Goal: Task Accomplishment & Management: Use online tool/utility

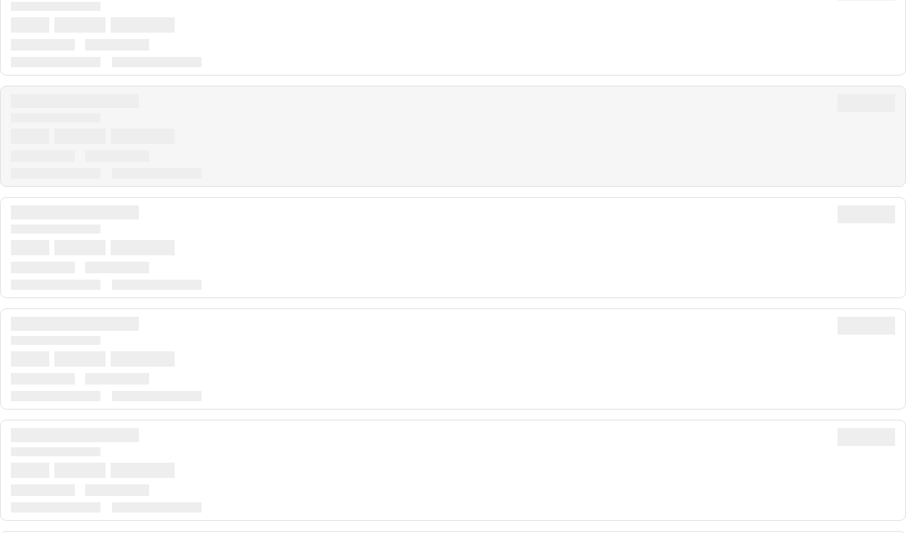
scroll to position [180, 0]
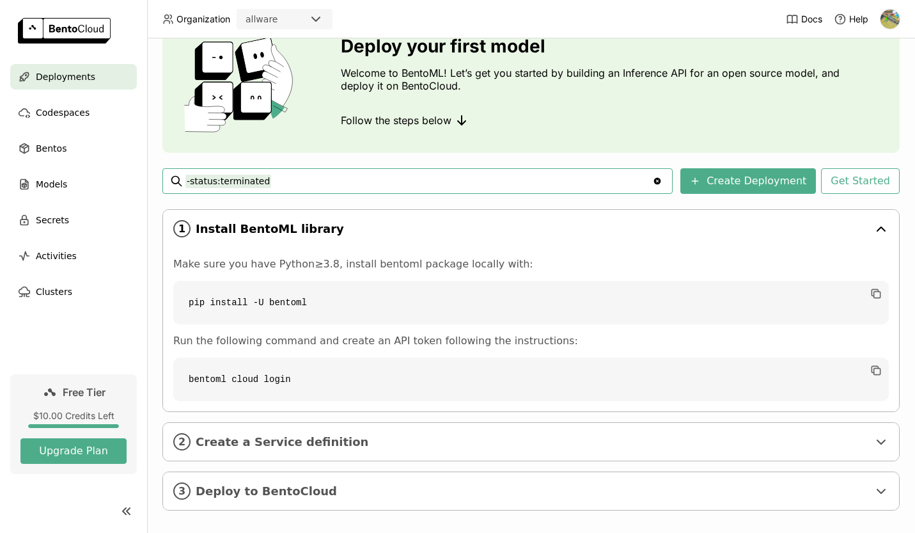
scroll to position [74, 0]
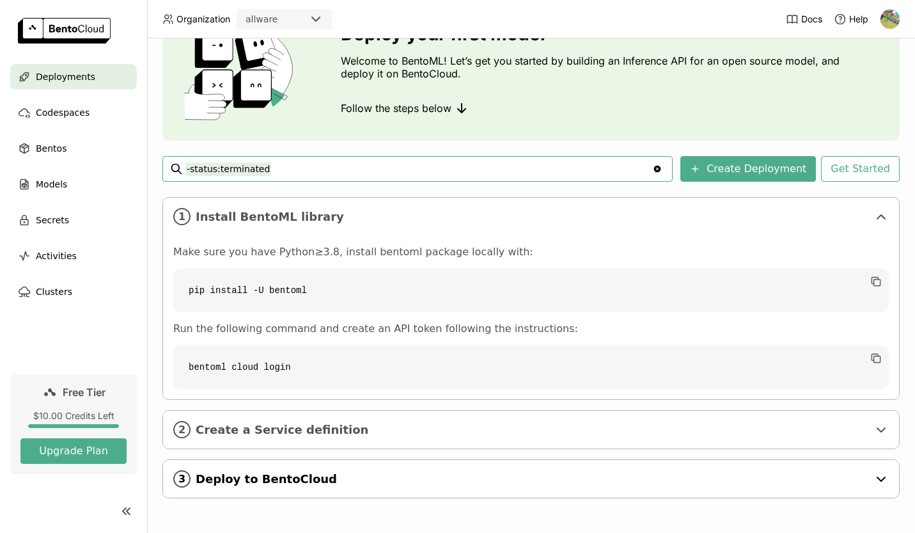
click at [262, 478] on span "Deploy to BentoCloud" at bounding box center [532, 479] width 673 height 14
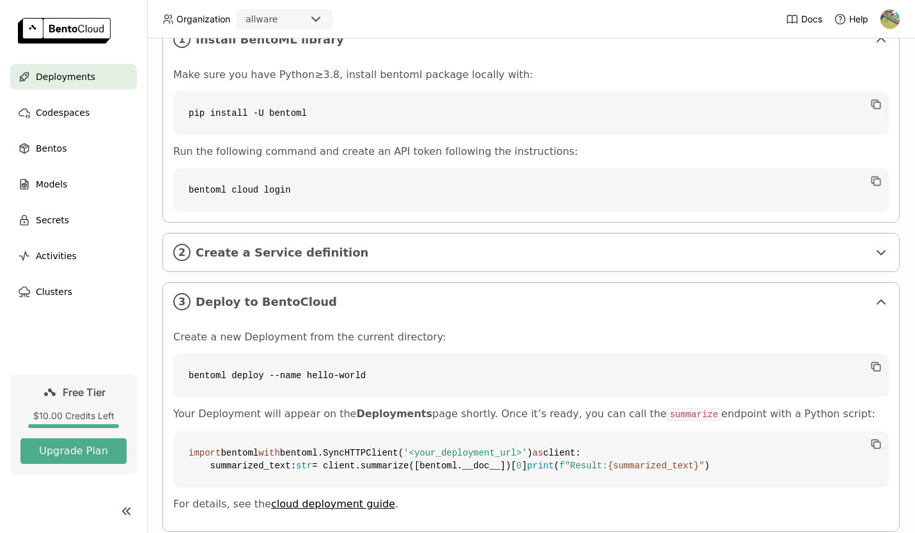
scroll to position [323, 0]
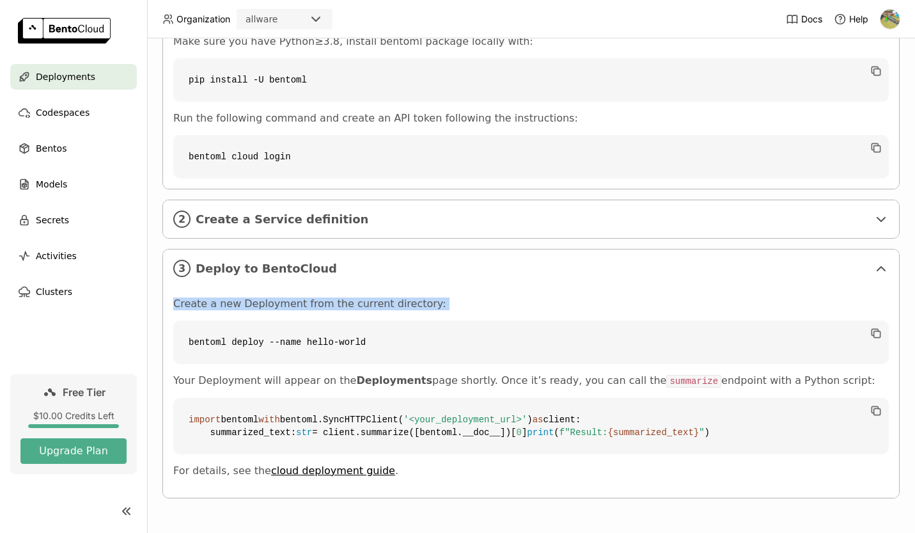
drag, startPoint x: 184, startPoint y: 256, endPoint x: 468, endPoint y: 277, distance: 284.8
click at [468, 287] on div "Create a new Deployment from the current directory: bentoml deploy --name hello…" at bounding box center [531, 392] width 736 height 210
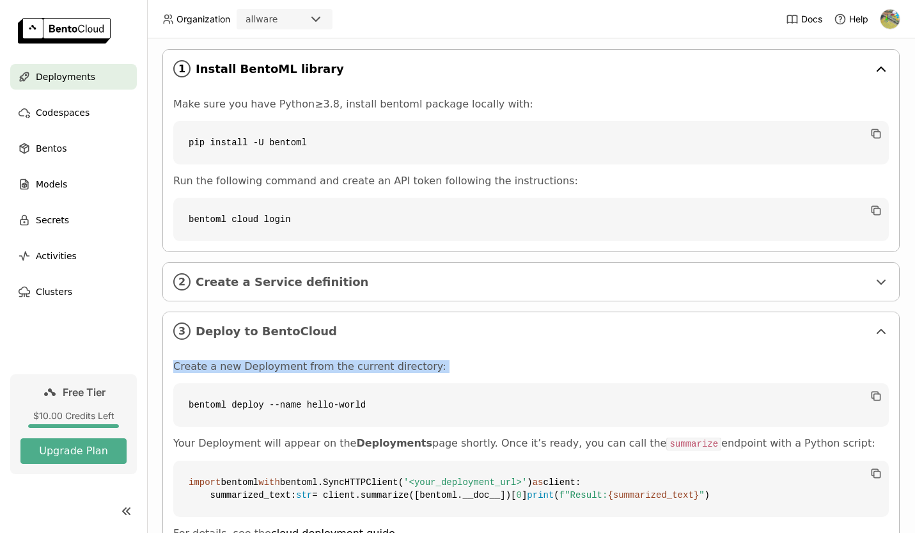
scroll to position [86, 0]
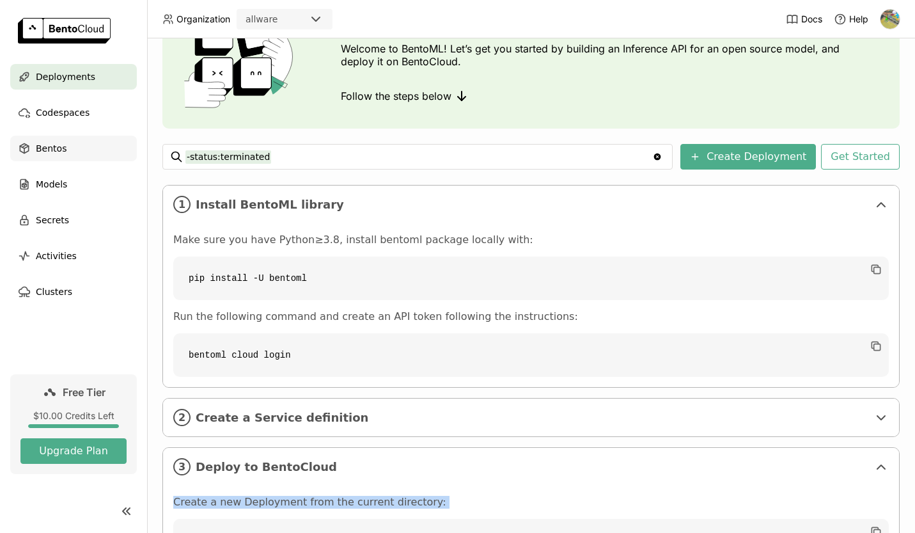
click at [52, 151] on span "Bentos" at bounding box center [51, 148] width 31 height 15
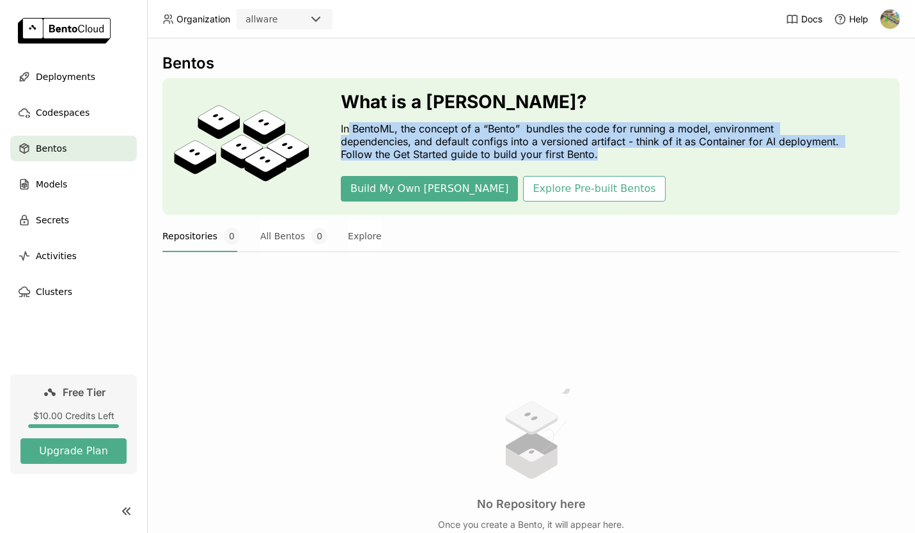
drag, startPoint x: 347, startPoint y: 129, endPoint x: 612, endPoint y: 152, distance: 265.2
click at [612, 152] on p "In BentoML, the concept of a “Bento” bundles the code for running a model, envi…" at bounding box center [593, 141] width 505 height 38
click at [77, 183] on div "Models" at bounding box center [73, 184] width 127 height 26
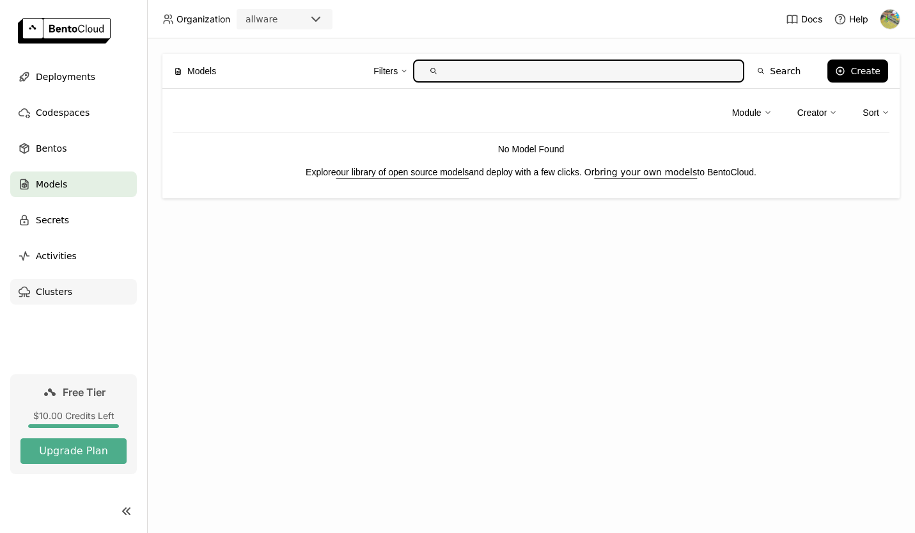
click at [59, 286] on span "Clusters" at bounding box center [54, 291] width 36 height 15
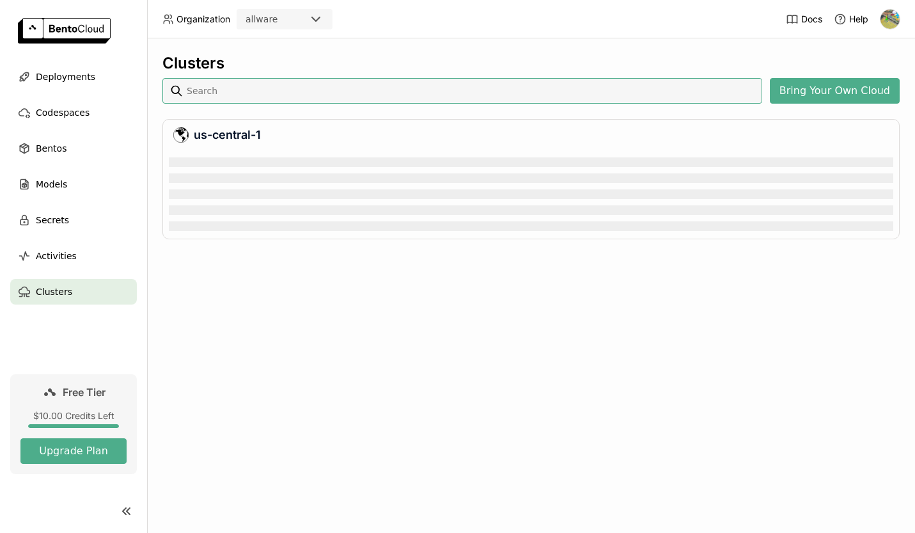
click at [267, 274] on div "Clusters Bring Your Own Cloud us-central-1" at bounding box center [531, 285] width 768 height 494
click at [232, 184] on div "Loading & initializing dashboard" at bounding box center [531, 189] width 725 height 83
click at [241, 288] on div "Clusters Bring Your Own Cloud us-central-1" at bounding box center [531, 285] width 768 height 494
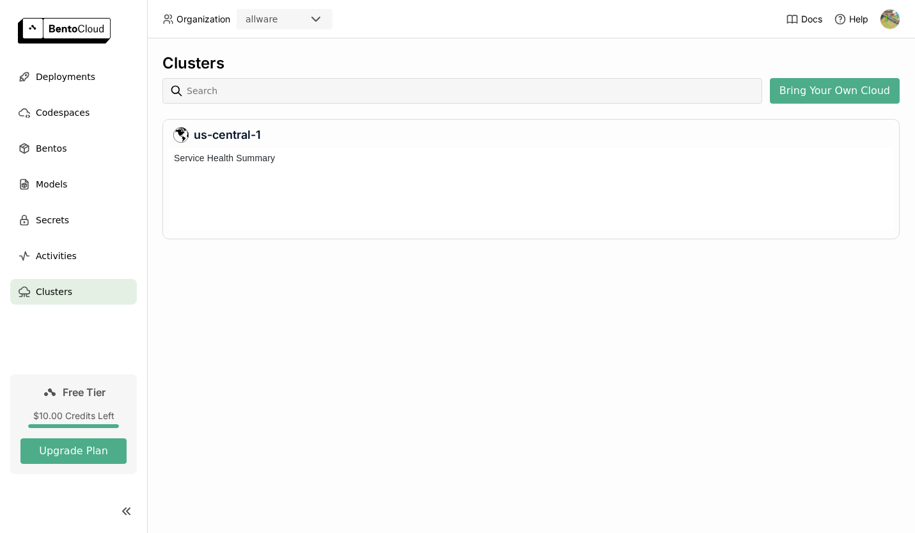
scroll to position [78, 720]
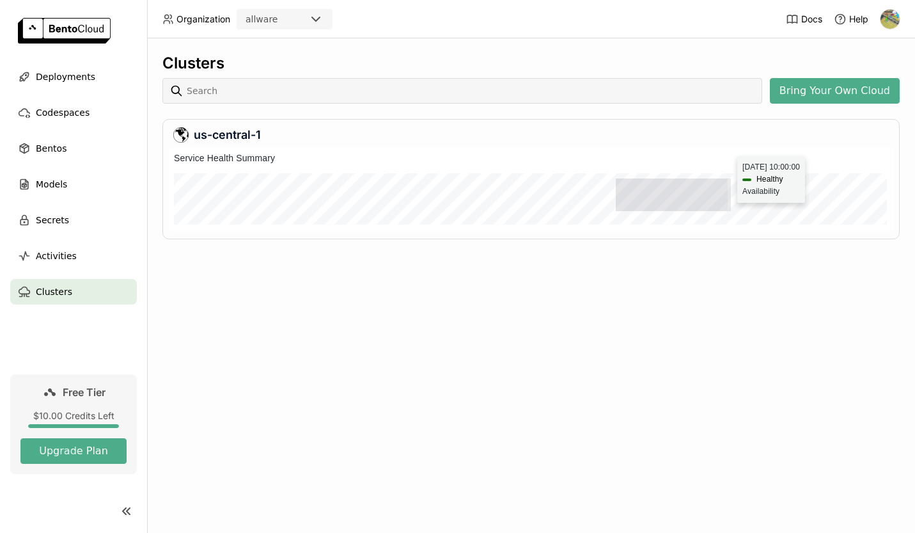
drag, startPoint x: 616, startPoint y: 209, endPoint x: 706, endPoint y: 214, distance: 90.3
click at [729, 209] on div at bounding box center [554, 194] width 656 height 33
click at [485, 278] on div "Clusters Bring Your Own Cloud us-central-1" at bounding box center [531, 285] width 768 height 494
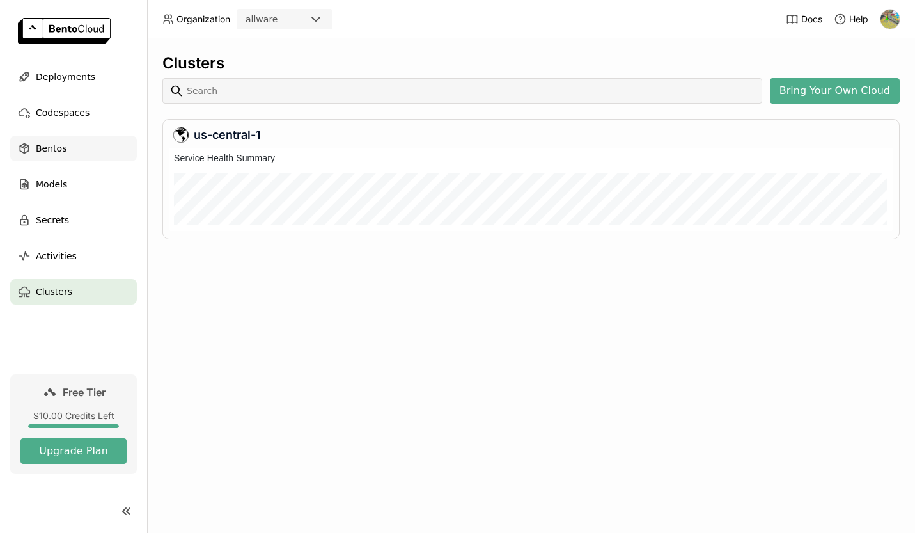
click at [51, 149] on span "Bentos" at bounding box center [51, 148] width 31 height 15
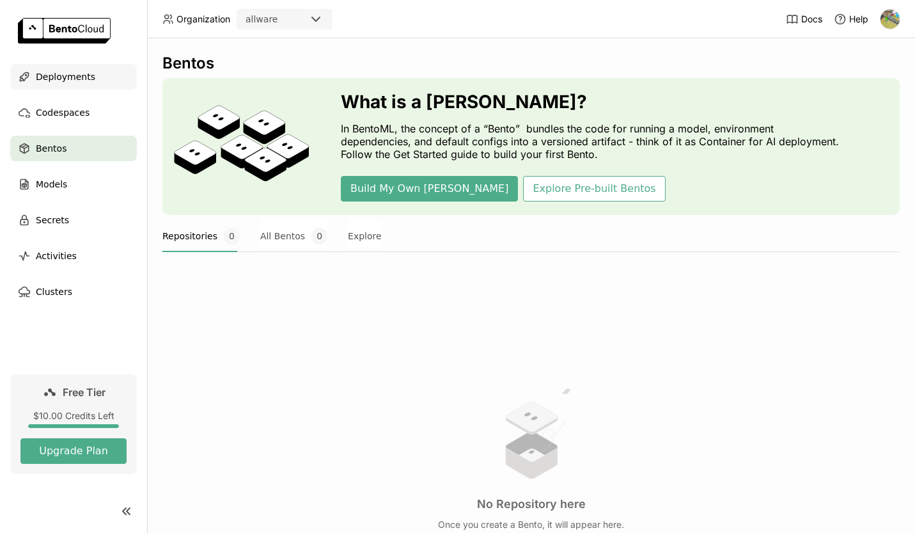
click at [81, 71] on span "Deployments" at bounding box center [65, 76] width 59 height 15
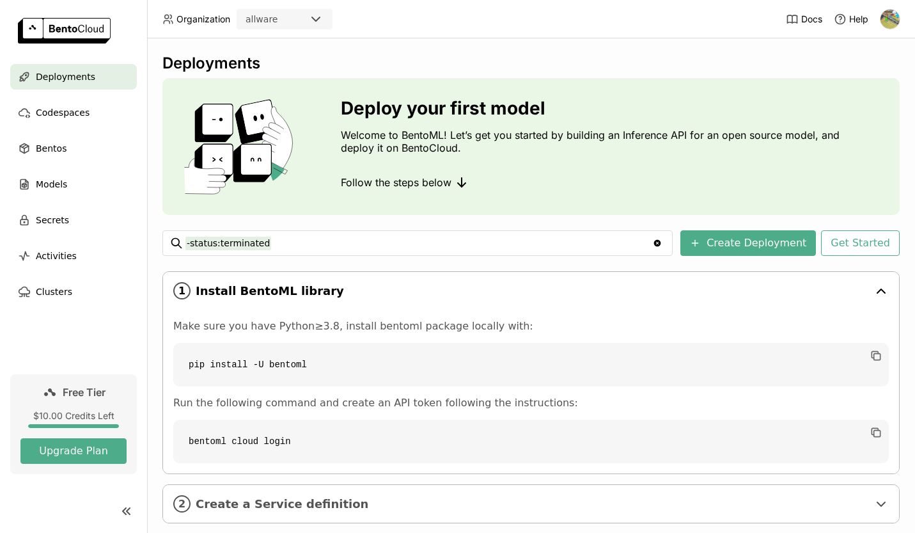
click at [425, 308] on div "1 Install BentoML library" at bounding box center [531, 291] width 736 height 38
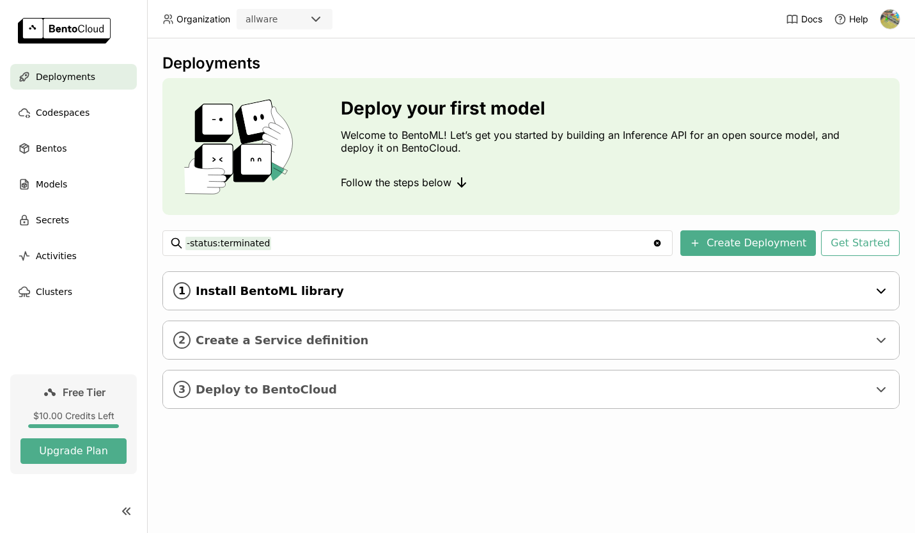
click at [422, 295] on span "Install BentoML library" at bounding box center [532, 291] width 673 height 14
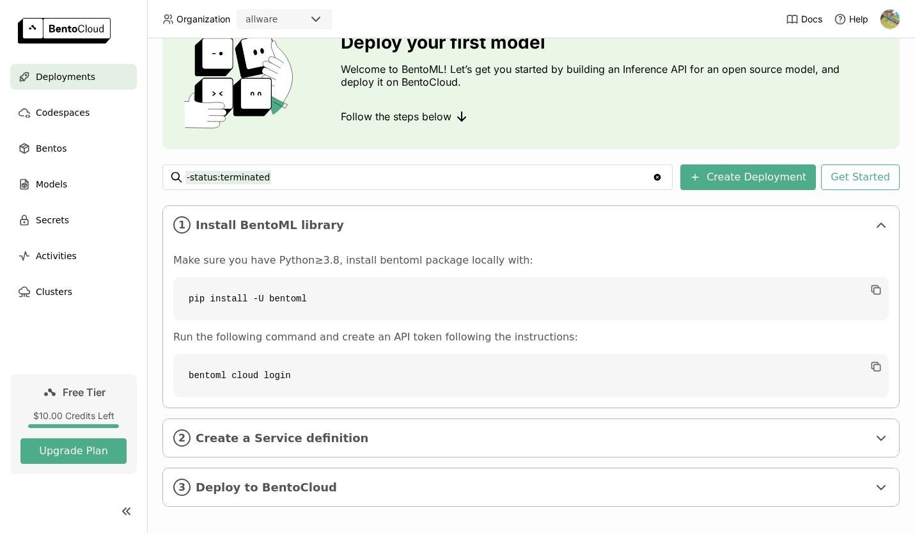
scroll to position [74, 0]
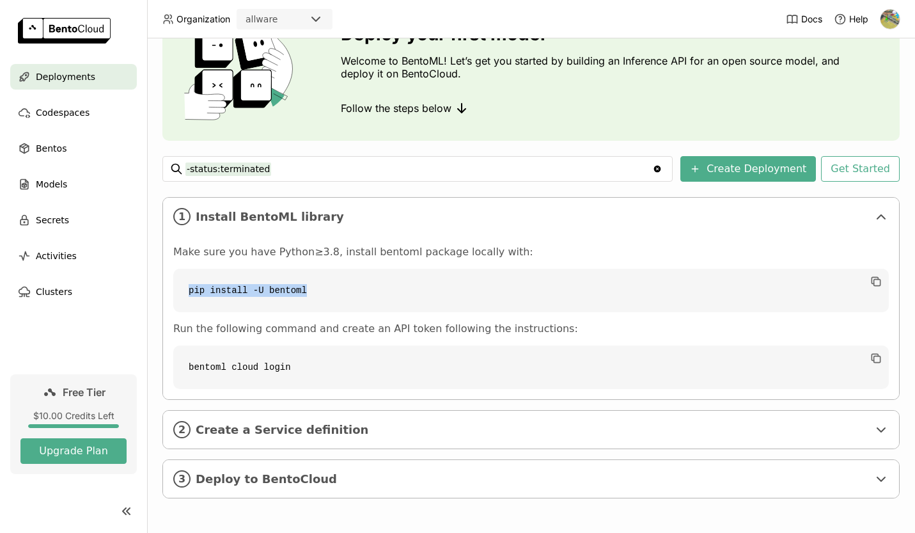
drag, startPoint x: 330, startPoint y: 288, endPoint x: 153, endPoint y: 288, distance: 177.2
click at [153, 288] on div "Deployments Deploy your first model Welcome to BentoML! Let’s get you started b…" at bounding box center [531, 285] width 768 height 494
drag, startPoint x: 195, startPoint y: 358, endPoint x: 382, endPoint y: 356, distance: 186.8
click at [382, 356] on code "bentoml cloud login" at bounding box center [531, 366] width 716 height 43
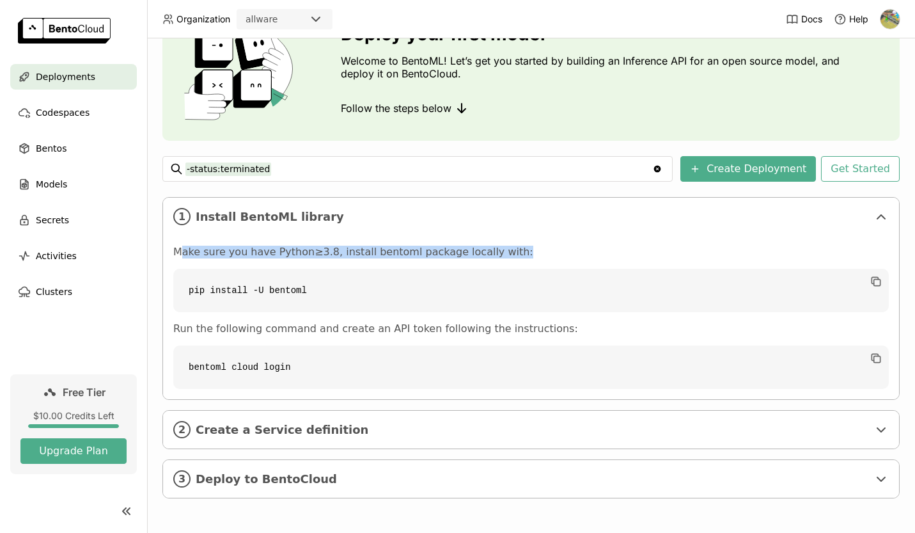
drag, startPoint x: 478, startPoint y: 253, endPoint x: 180, endPoint y: 253, distance: 298.7
click at [180, 253] on p "Make sure you have Python≥3.8, install bentoml package locally with:" at bounding box center [531, 252] width 716 height 13
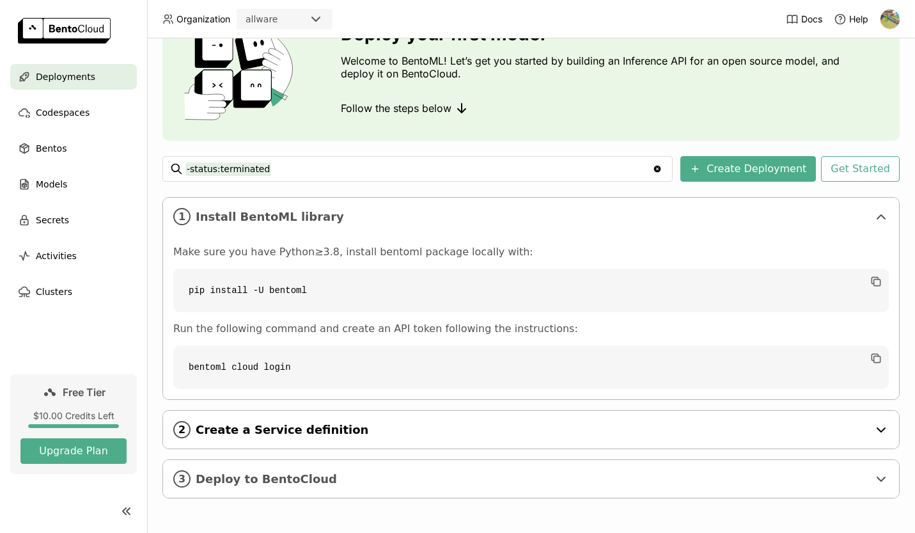
click at [349, 428] on span "Create a Service definition" at bounding box center [532, 430] width 673 height 14
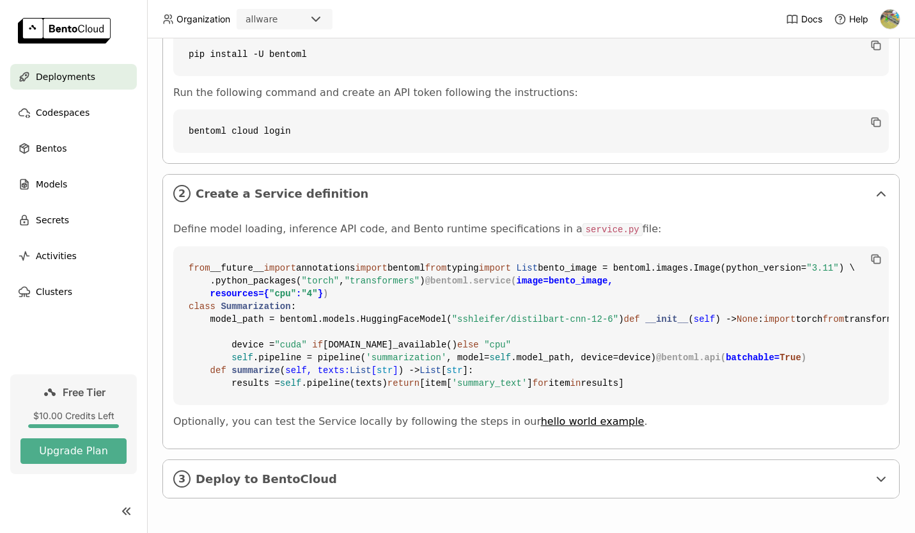
scroll to position [541, 0]
click at [383, 472] on span "Deploy to BentoCloud" at bounding box center [532, 479] width 673 height 14
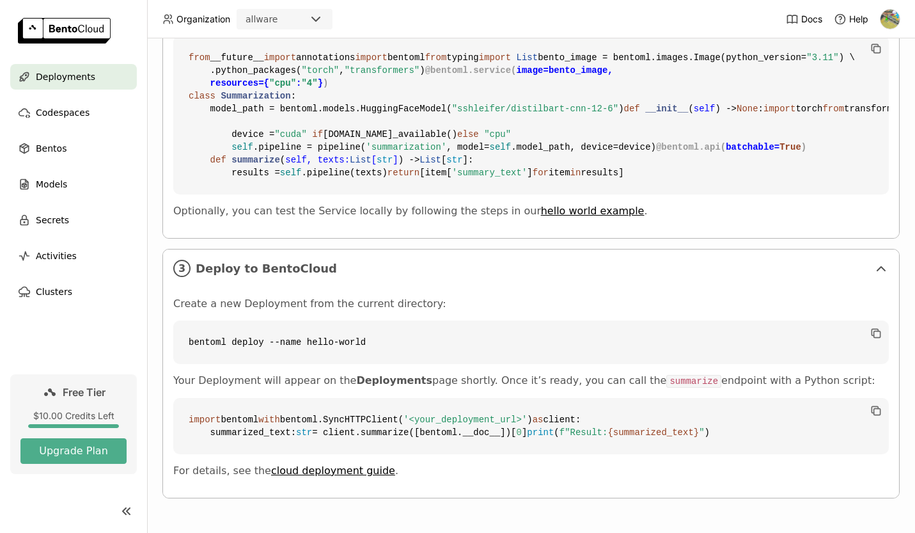
scroll to position [789, 0]
click at [46, 183] on span "Models" at bounding box center [51, 184] width 31 height 15
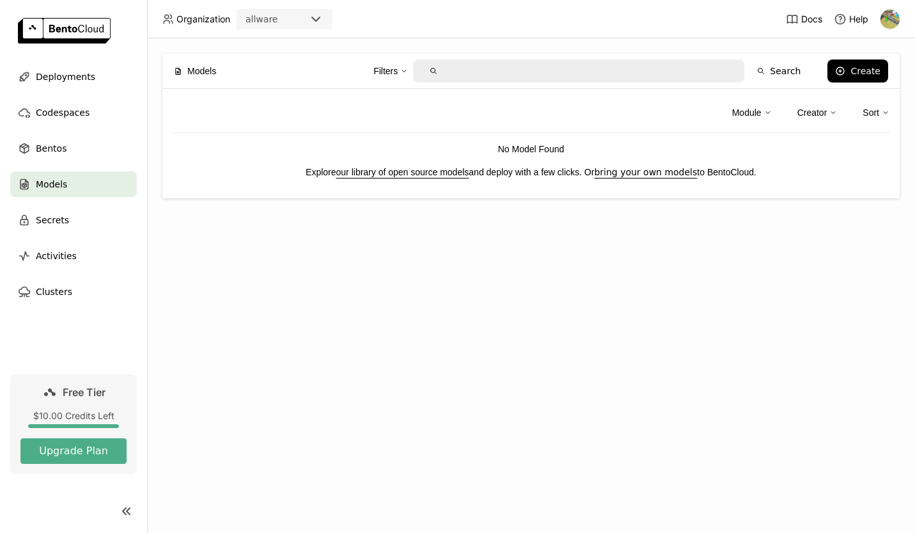
click at [748, 112] on div "Module" at bounding box center [746, 113] width 29 height 14
click at [814, 111] on div "Creator" at bounding box center [813, 113] width 30 height 14
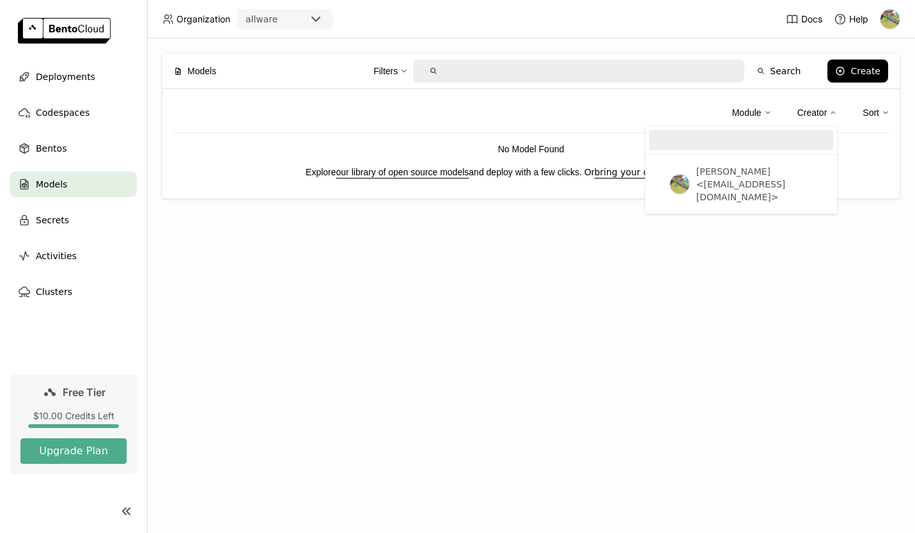
click at [569, 290] on div "Models Filters Search Create Module Creator [PERSON_NAME] <[EMAIL_ADDRESS][DOMA…" at bounding box center [531, 285] width 768 height 494
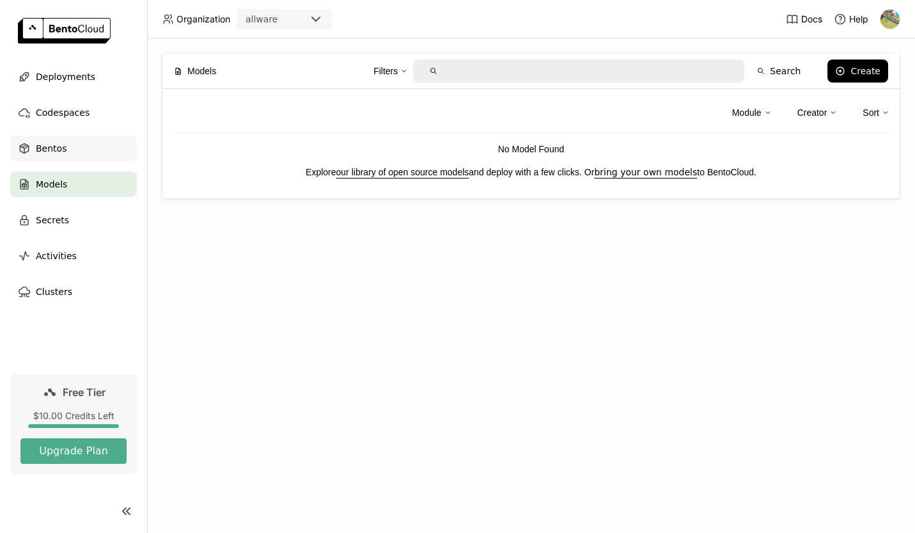
click at [44, 146] on span "Bentos" at bounding box center [51, 148] width 31 height 15
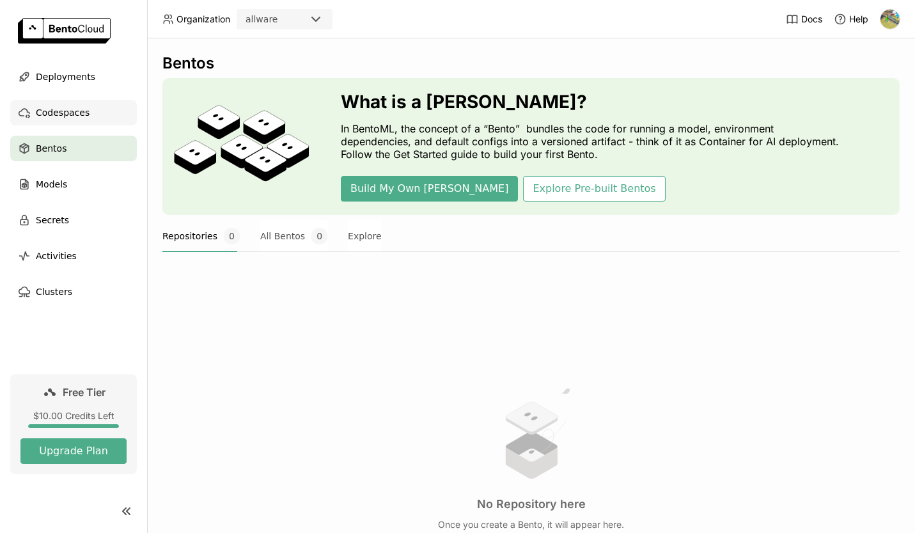
click at [74, 114] on span "Codespaces" at bounding box center [63, 112] width 54 height 15
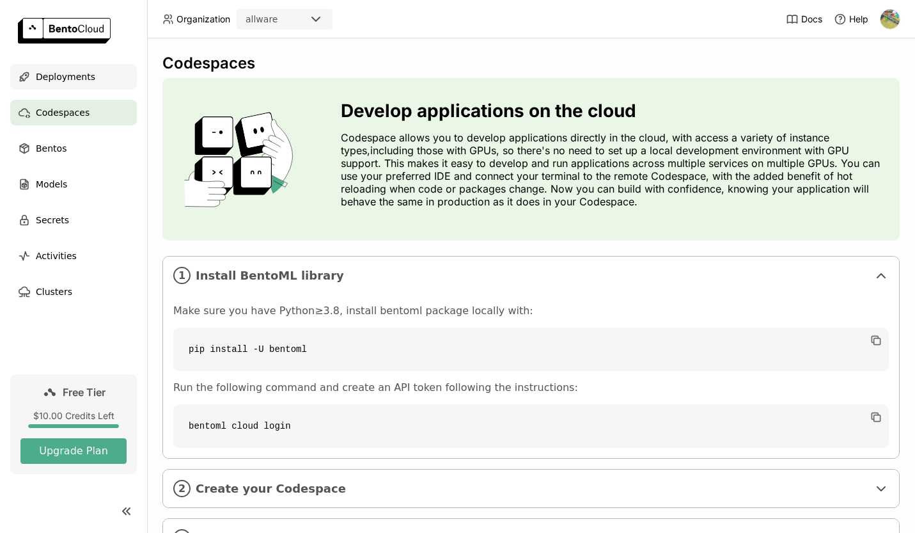
click at [68, 74] on span "Deployments" at bounding box center [65, 76] width 59 height 15
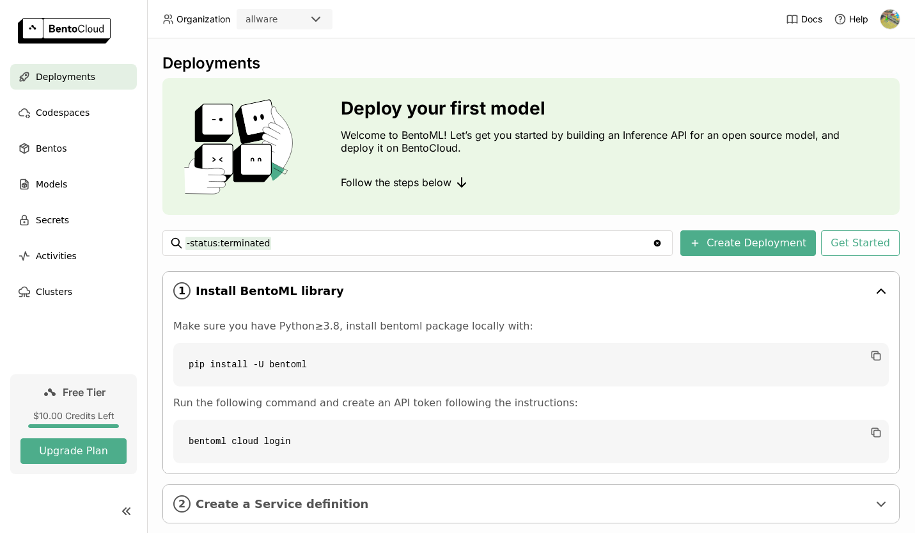
click at [308, 278] on div "1 Install BentoML library" at bounding box center [531, 291] width 736 height 38
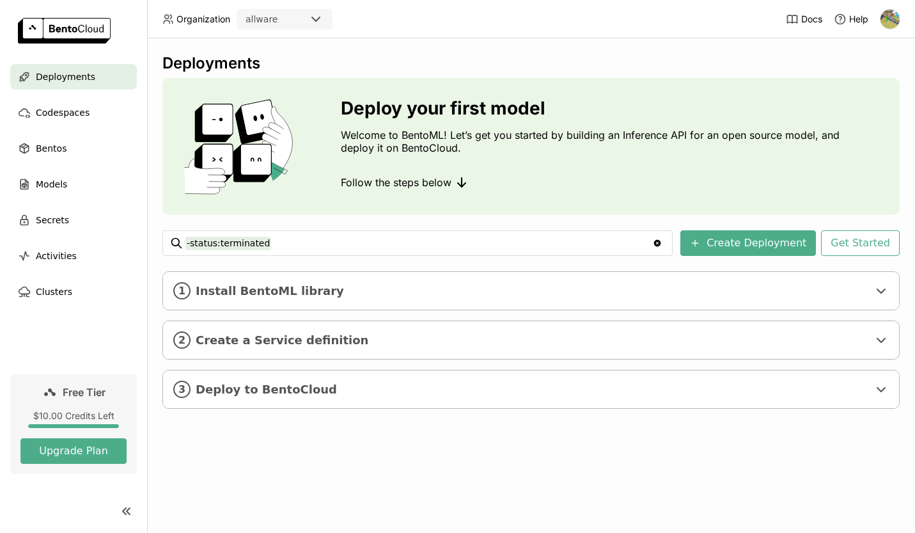
click at [364, 269] on div "Deployments Deploy your first model Welcome to BentoML! Let’s get you started b…" at bounding box center [531, 241] width 738 height 374
click at [191, 290] on div "1 Install BentoML library" at bounding box center [531, 291] width 736 height 38
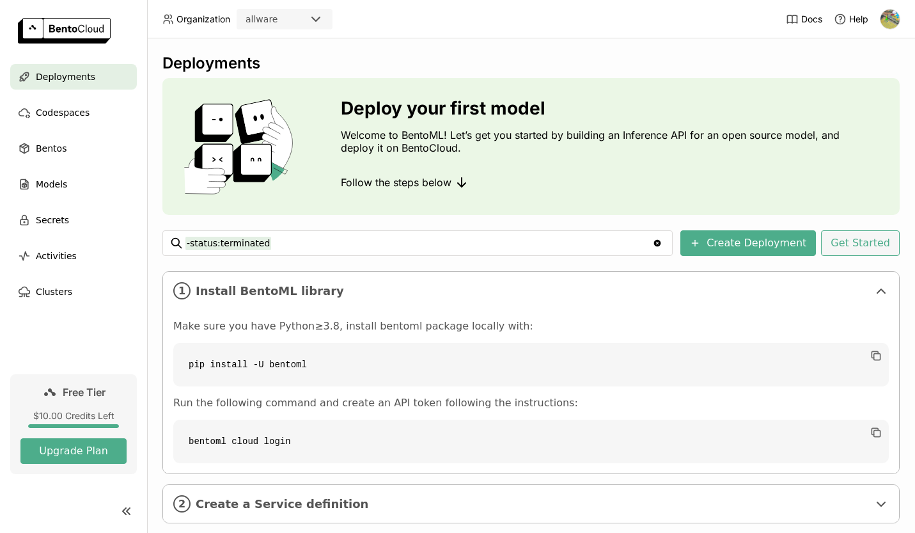
click at [850, 239] on button "Get Started" at bounding box center [860, 243] width 79 height 26
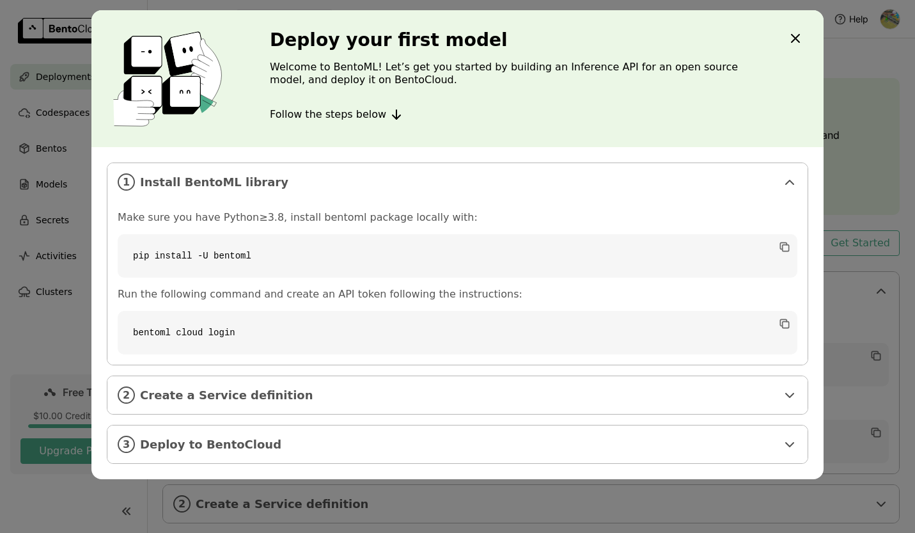
click at [798, 43] on icon "Close" at bounding box center [795, 38] width 15 height 15
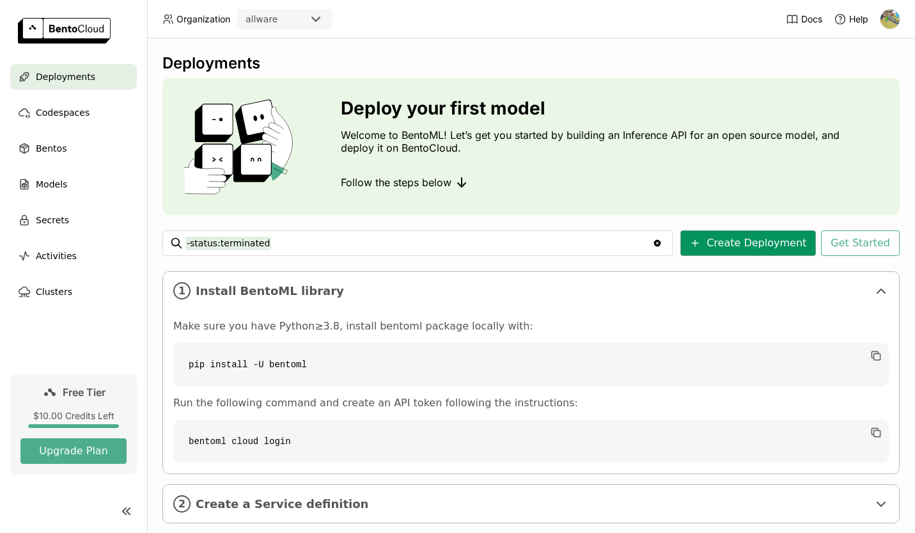
click at [746, 239] on button "Create Deployment" at bounding box center [749, 243] width 136 height 26
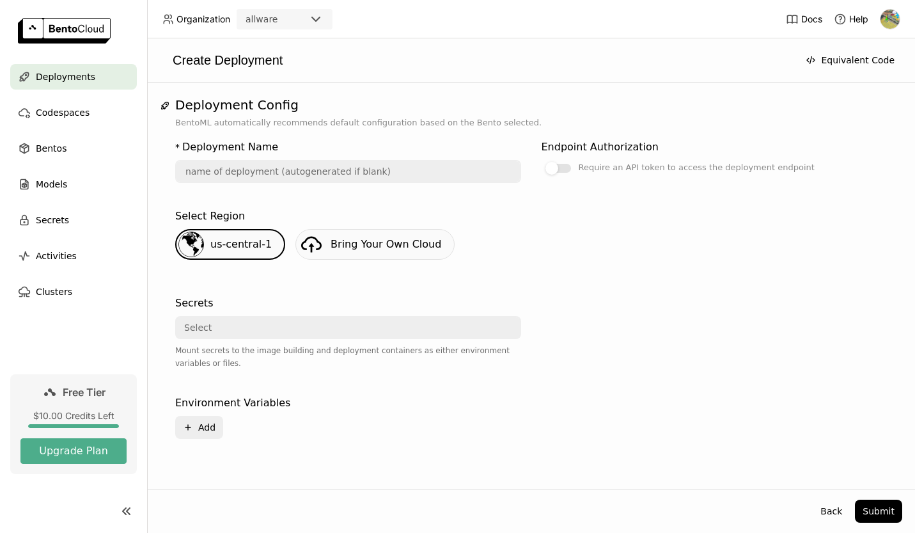
scroll to position [159, 0]
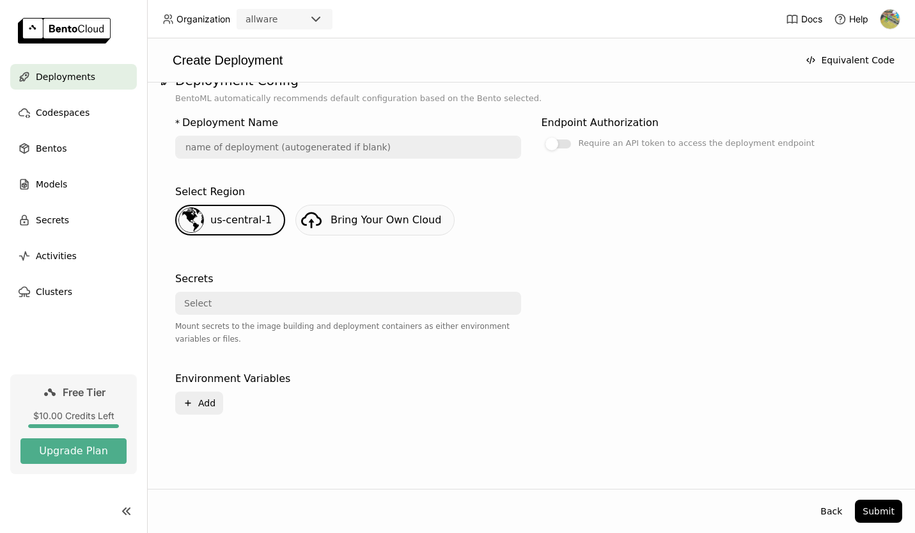
click at [259, 305] on div "Select" at bounding box center [345, 303] width 336 height 20
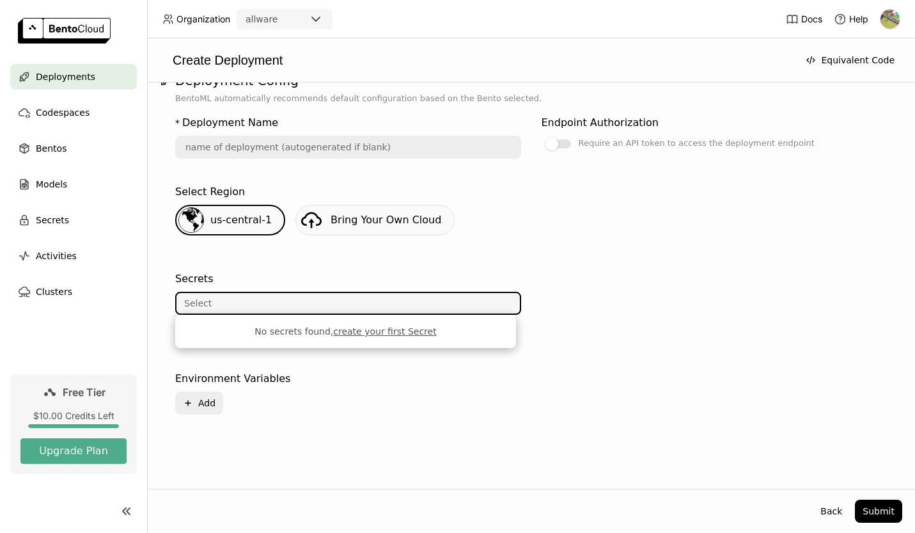
click at [262, 303] on div "Select" at bounding box center [345, 303] width 336 height 20
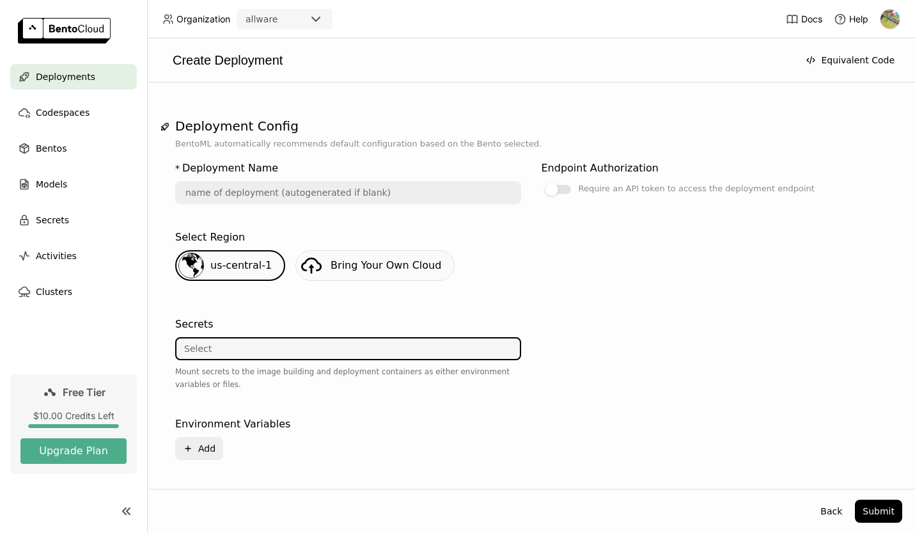
scroll to position [0, 0]
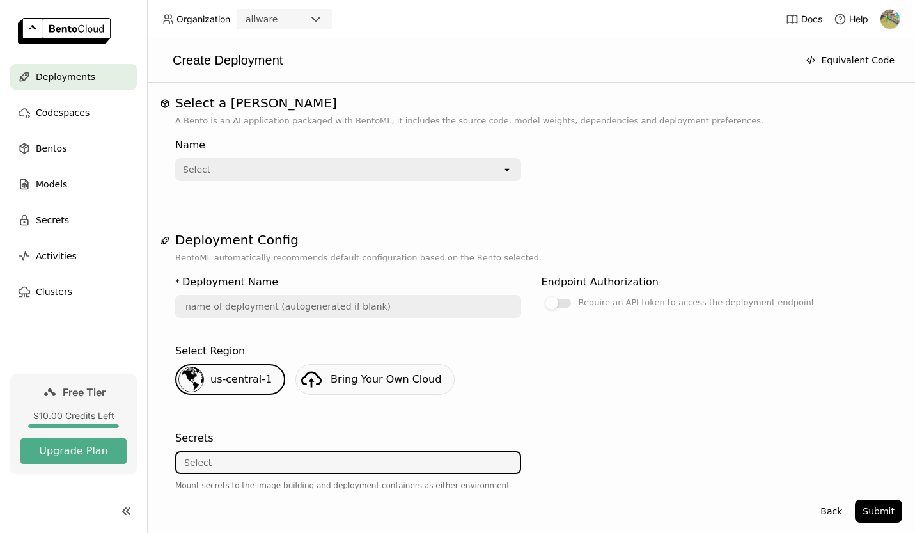
click at [647, 159] on div "Name Select open" at bounding box center [531, 156] width 712 height 49
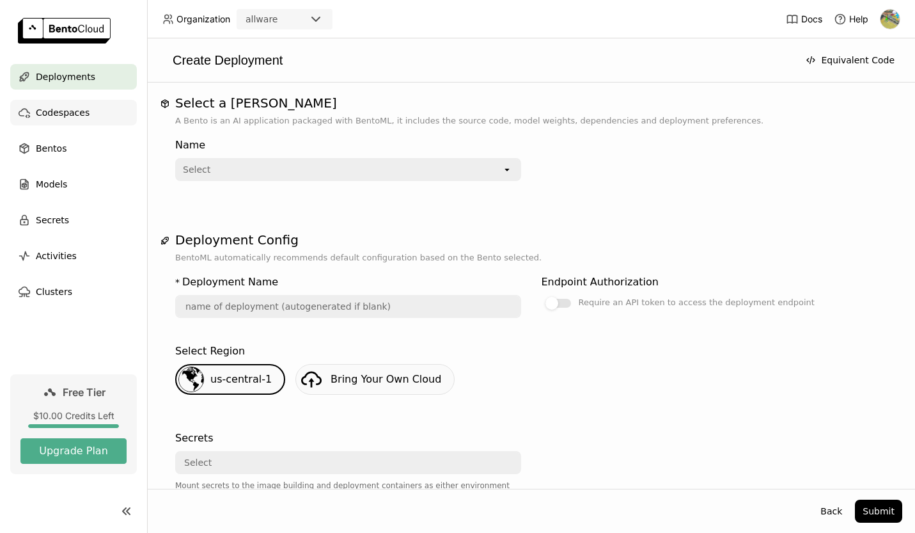
click at [80, 116] on span "Codespaces" at bounding box center [63, 112] width 54 height 15
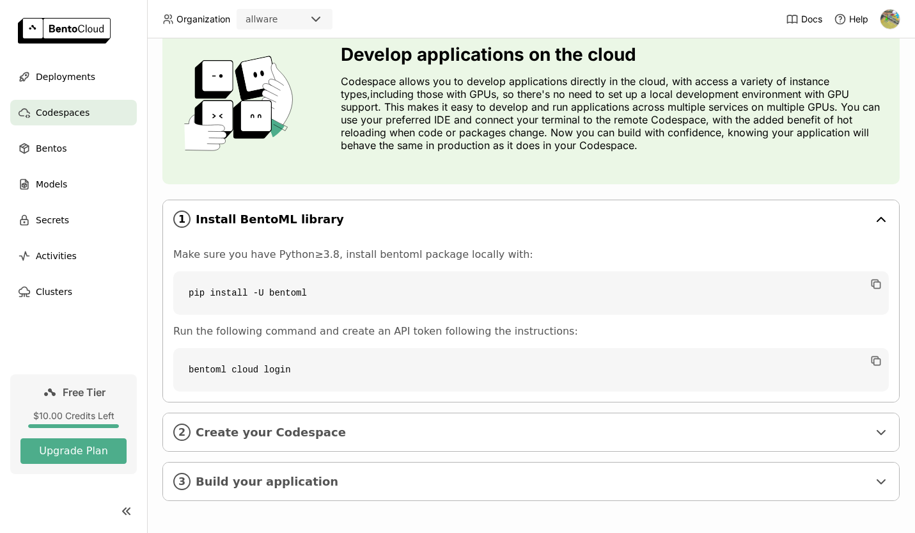
scroll to position [59, 0]
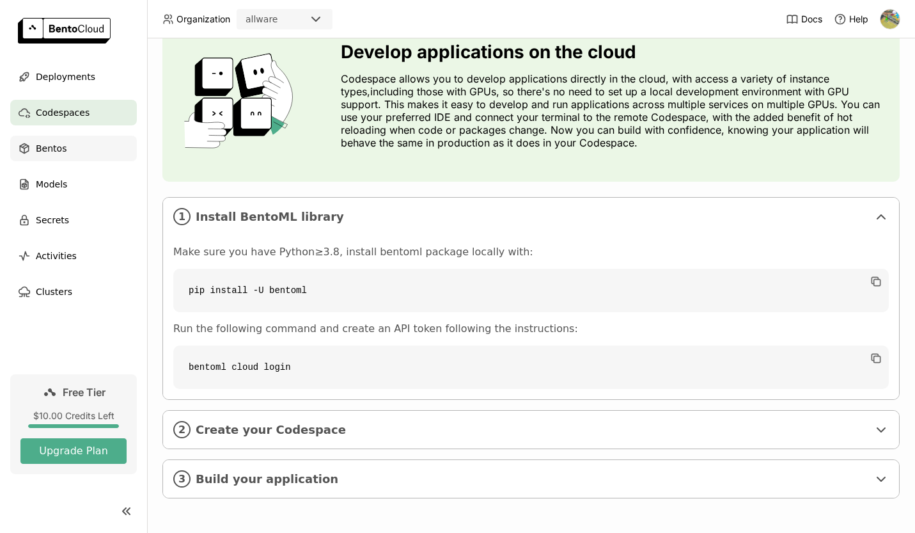
click at [49, 150] on span "Bentos" at bounding box center [51, 148] width 31 height 15
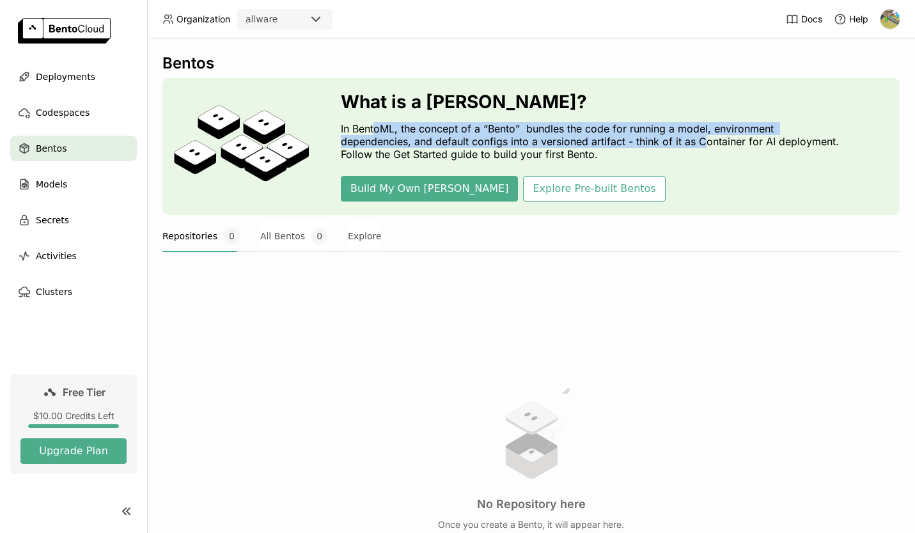
drag, startPoint x: 374, startPoint y: 130, endPoint x: 702, endPoint y: 144, distance: 329.1
click at [702, 144] on p "In BentoML, the concept of a “Bento” bundles the code for running a model, envi…" at bounding box center [593, 141] width 505 height 38
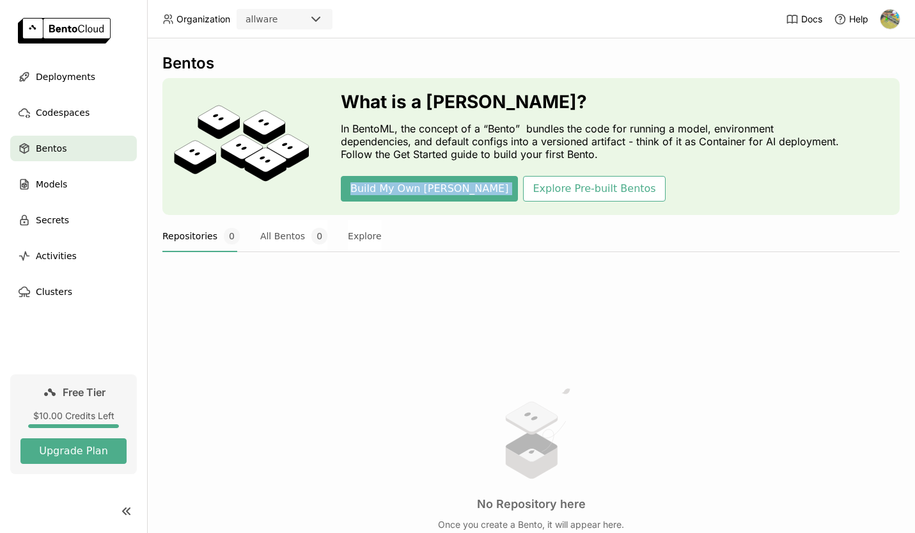
drag, startPoint x: 574, startPoint y: 161, endPoint x: 425, endPoint y: 168, distance: 148.5
click at [425, 168] on div "What is a [PERSON_NAME]? In BentoML, the concept of a “Bento” bundles the code …" at bounding box center [593, 146] width 505 height 110
click at [523, 188] on button "Explore Pre-built Bentos" at bounding box center [594, 189] width 142 height 26
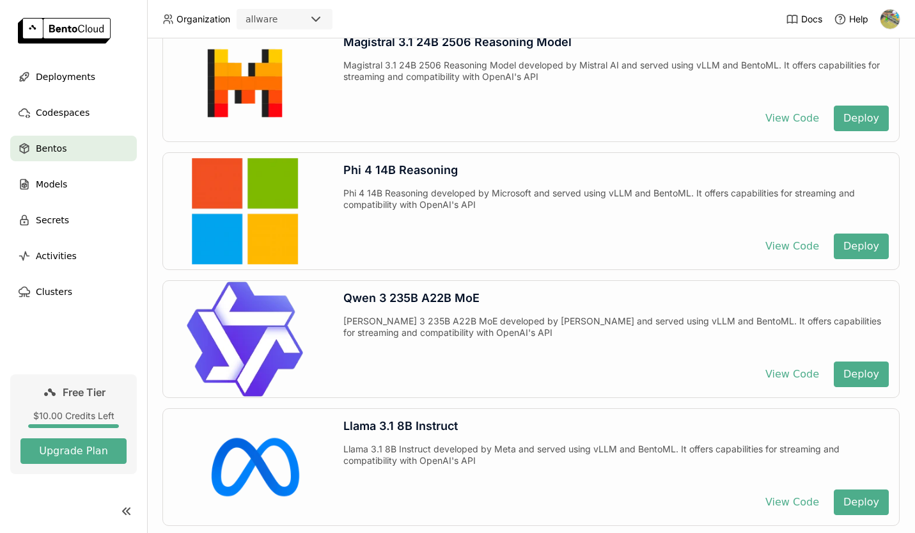
scroll to position [1416, 0]
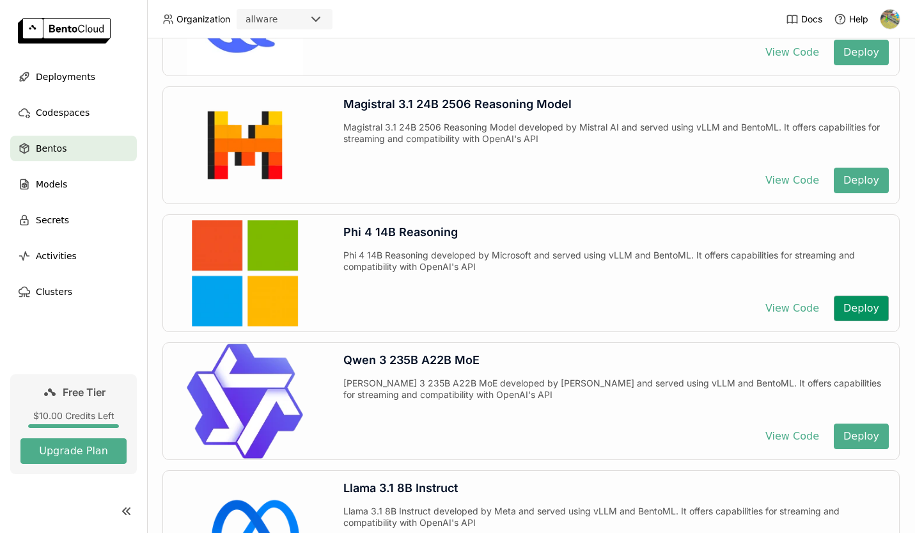
click at [850, 304] on button "Deploy" at bounding box center [861, 309] width 55 height 26
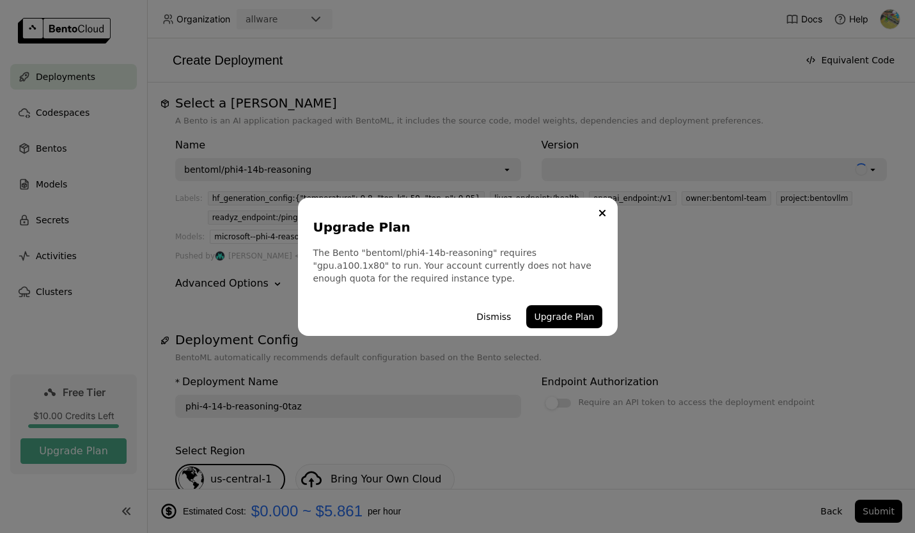
click at [588, 269] on div "Organization allware Docs Help Deployments Codespaces Bentos Models Secrets Act…" at bounding box center [457, 266] width 915 height 533
click at [495, 317] on button "Dismiss" at bounding box center [494, 316] width 50 height 23
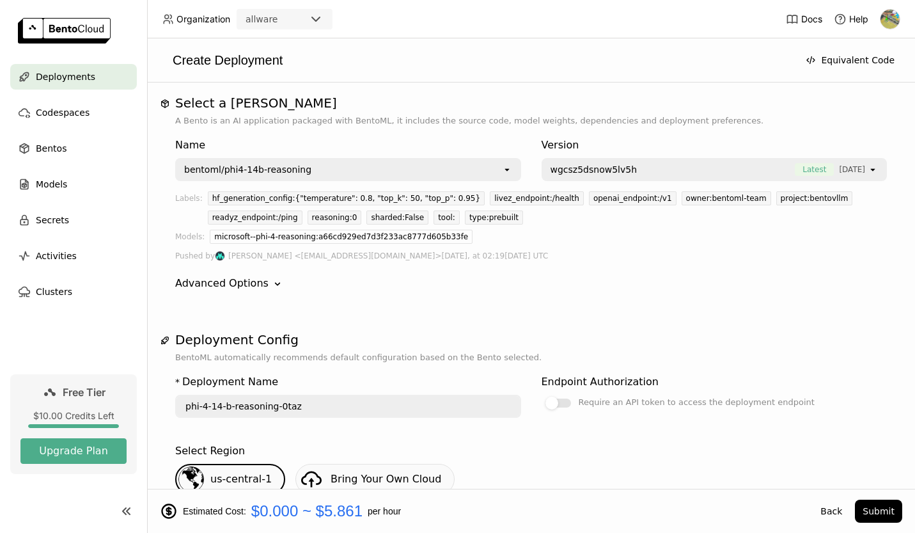
click at [659, 273] on div "Name bentoml/phi4-14b-reasoning open Version wgcsz5dsnow5lv5h Latest [DATE] ope…" at bounding box center [531, 214] width 712 height 174
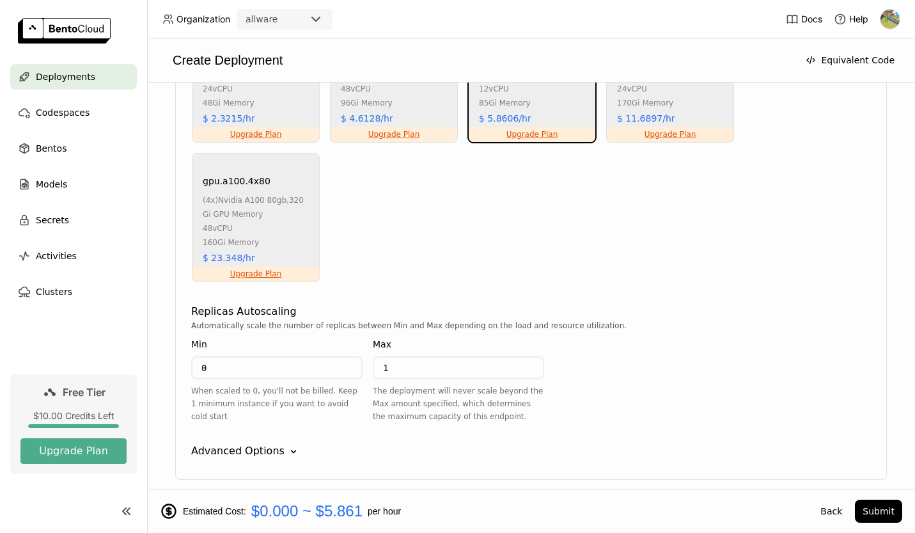
scroll to position [1080, 0]
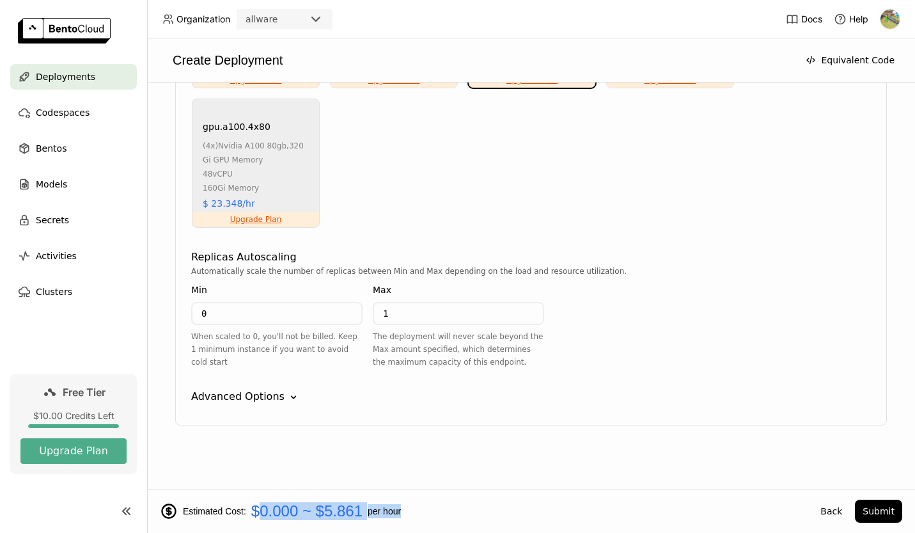
drag, startPoint x: 264, startPoint y: 511, endPoint x: 489, endPoint y: 510, distance: 225.2
click at [489, 511] on div "Estimated Cost: $0.000 ~ $5.861 per hour" at bounding box center [484, 511] width 648 height 18
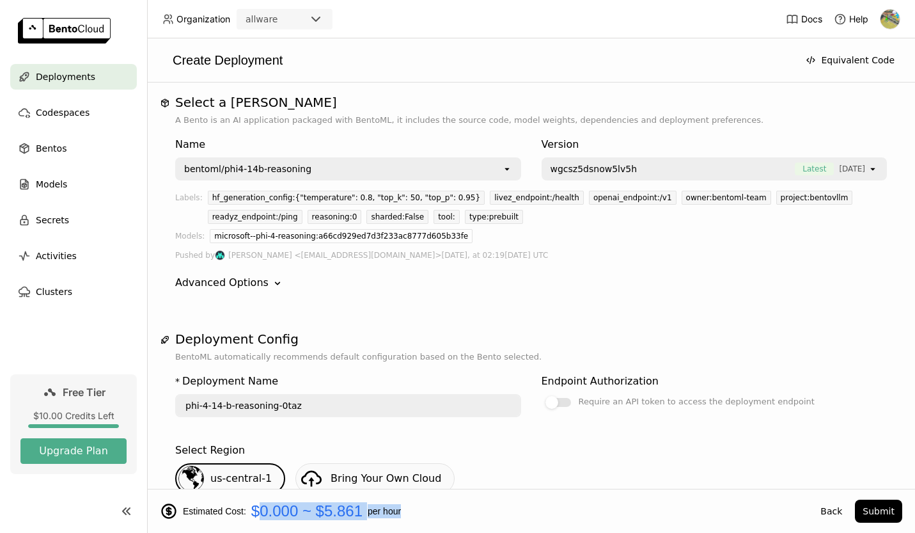
scroll to position [0, 0]
